Goal: Transaction & Acquisition: Purchase product/service

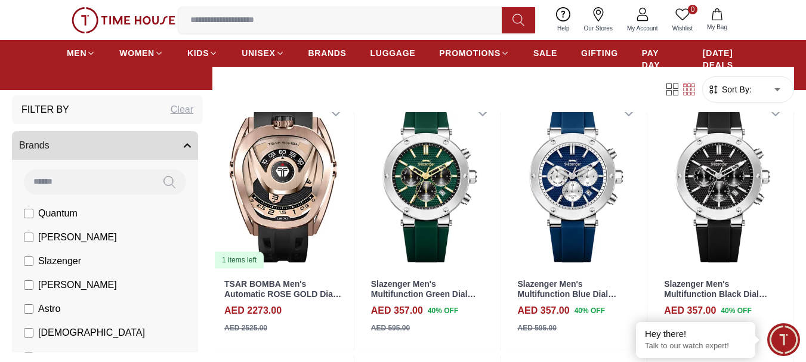
scroll to position [131, 0]
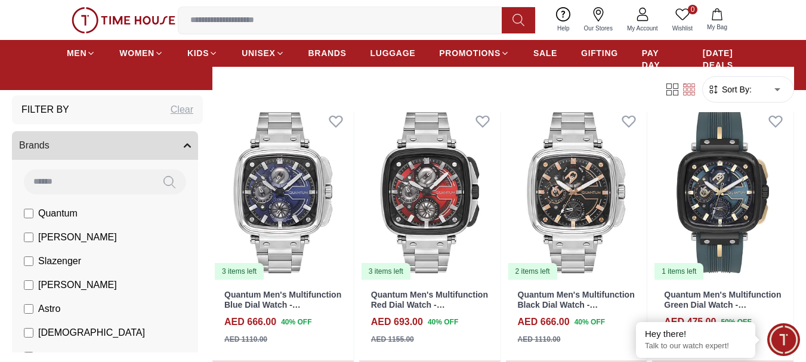
scroll to position [2299, 0]
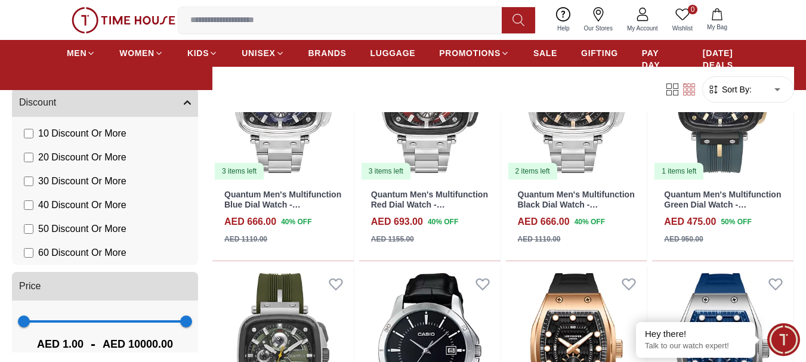
scroll to position [1000, 0]
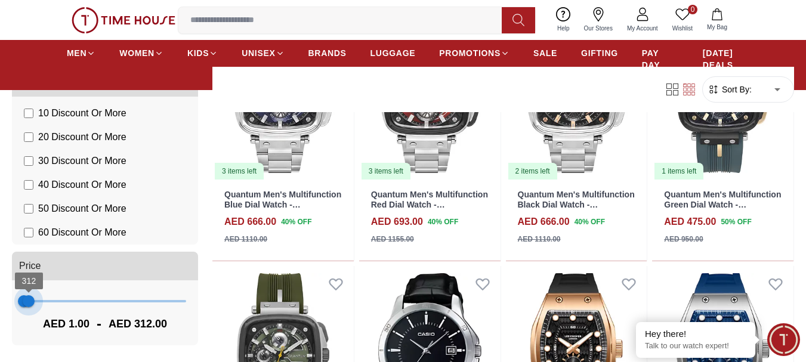
type input "***"
drag, startPoint x: 180, startPoint y: 306, endPoint x: 28, endPoint y: 308, distance: 152.2
click at [28, 307] on span "273" at bounding box center [28, 301] width 12 height 12
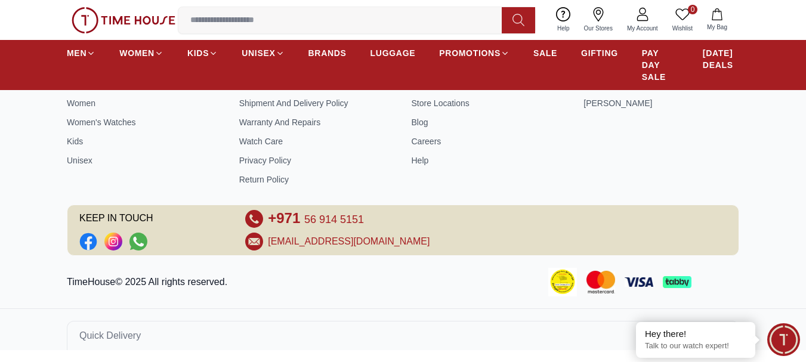
scroll to position [538, 0]
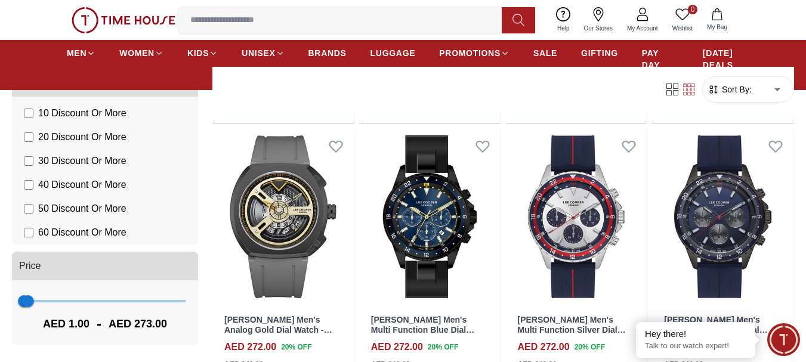
scroll to position [625, 0]
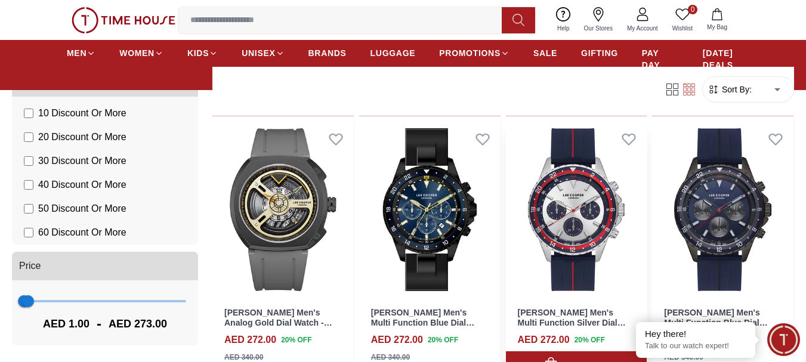
click at [575, 218] on img at bounding box center [576, 210] width 141 height 178
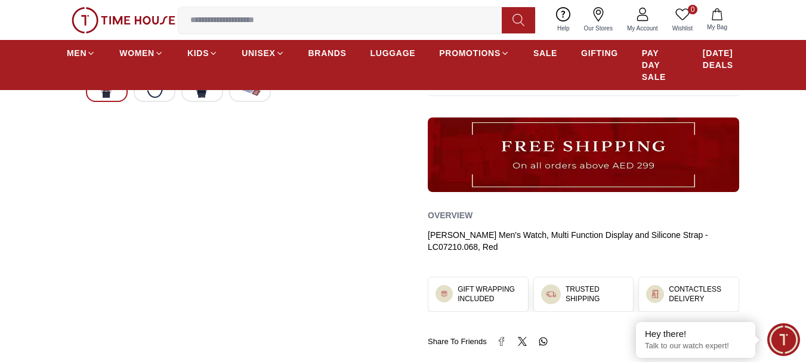
scroll to position [500, 0]
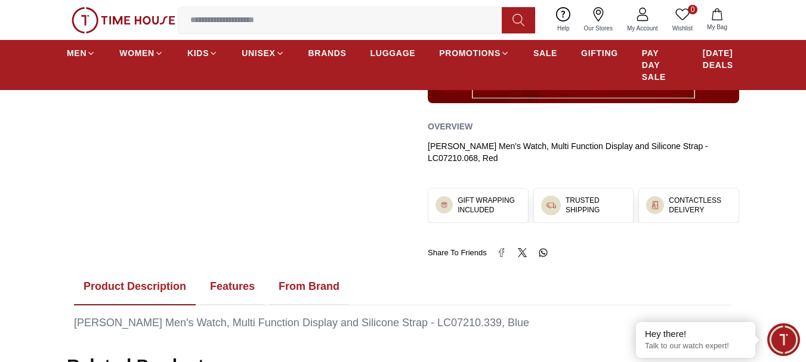
click at [539, 5] on div "0 Wishlist My Bag Help Our Stores My Account 0 Wishlist My Bag" at bounding box center [403, 20] width 672 height 40
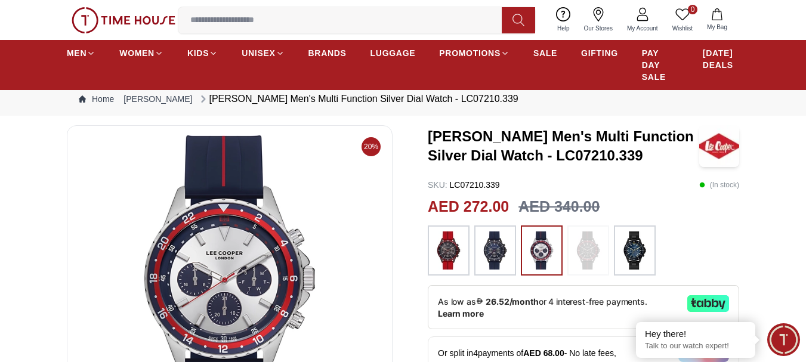
scroll to position [7, 0]
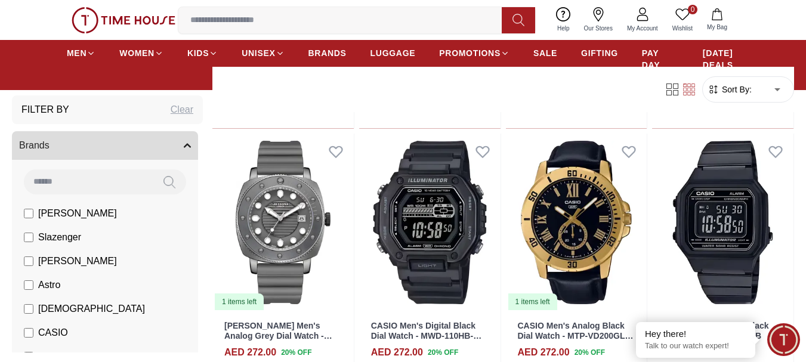
scroll to position [964, 0]
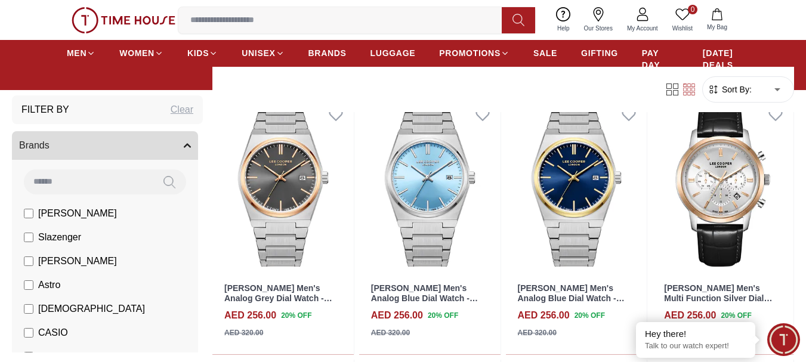
scroll to position [2551, 0]
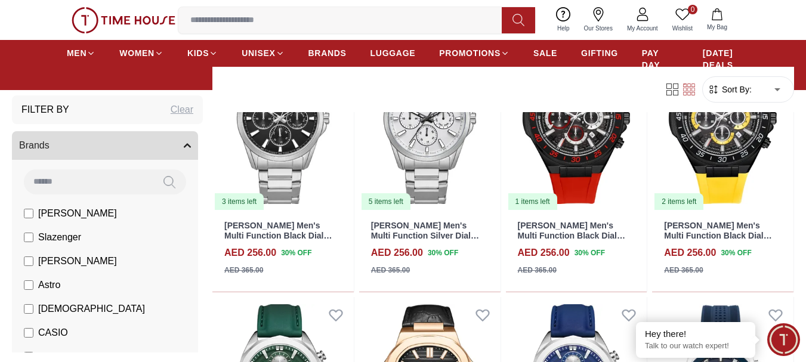
scroll to position [3804, 0]
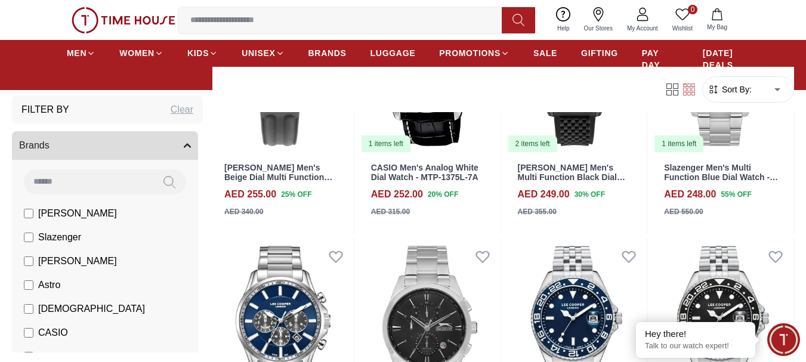
scroll to position [5078, 0]
